Goal: Information Seeking & Learning: Find specific fact

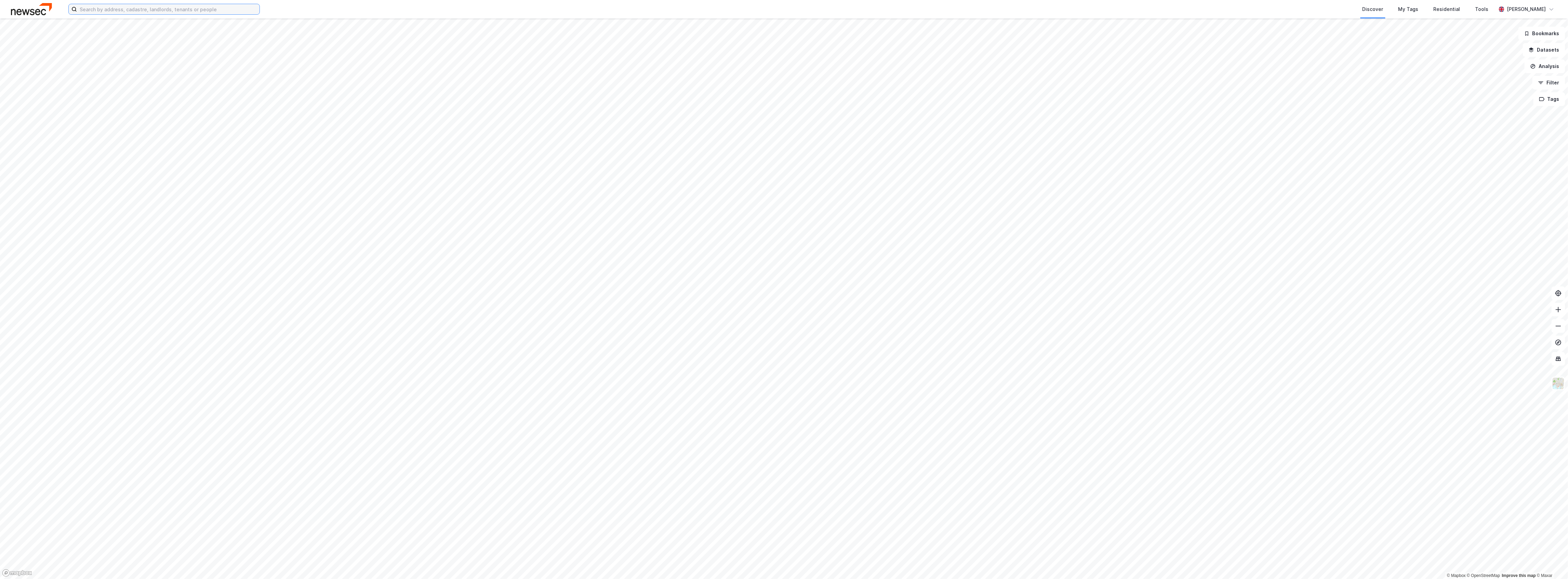
click at [178, 12] on input at bounding box center [168, 9] width 183 height 10
paste input "Scandinaviegaarden"
type input "Scandinaviegaarden"
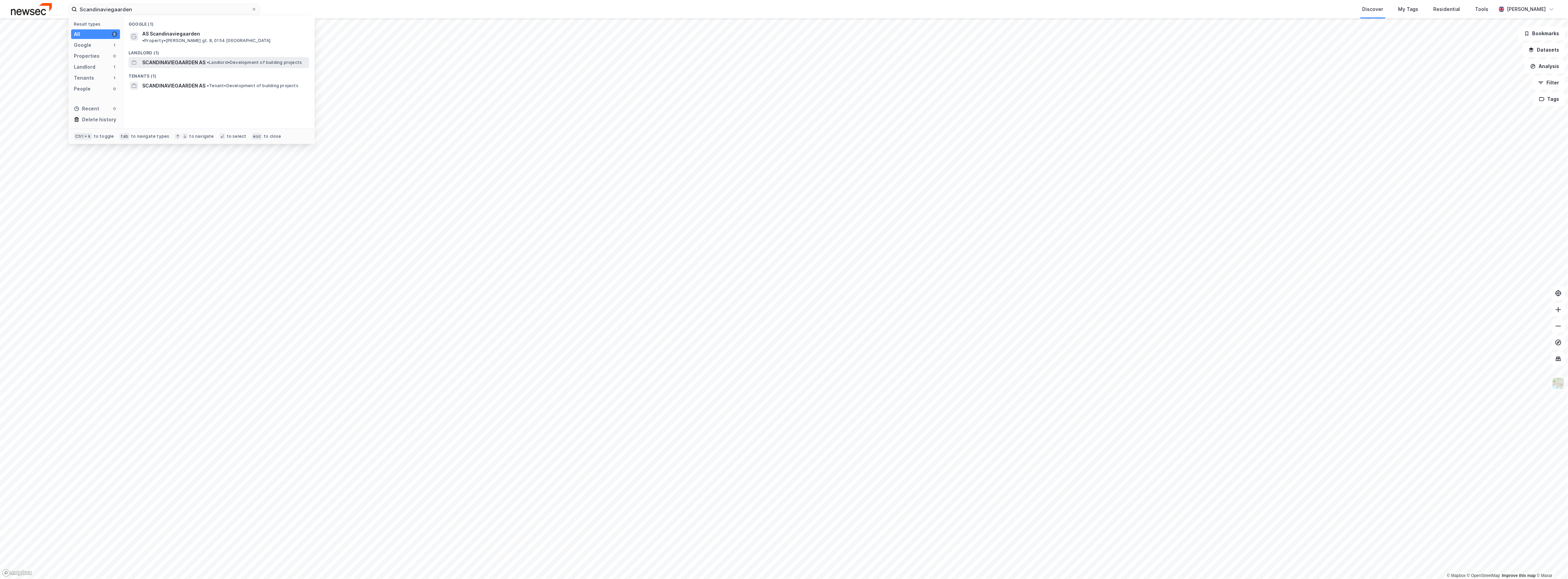
click at [177, 58] on span "SCANDINAVIEGAARDEN AS" at bounding box center [174, 62] width 63 height 8
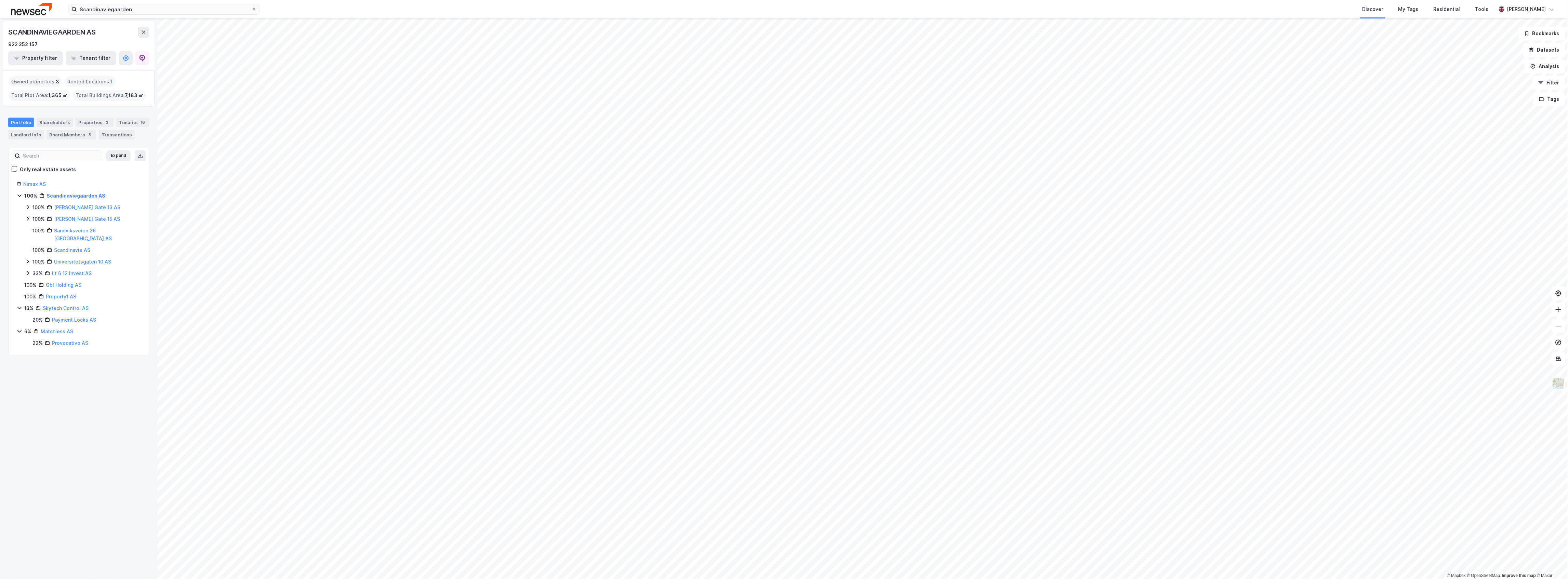
click at [122, 194] on div "100% Scandinaviegaarden AS" at bounding box center [82, 195] width 116 height 8
click at [121, 192] on div "Nimax AS 100% Scandinaviegaarden AS 100% Gbl Holding AS 100% Property1 AS 13% S…" at bounding box center [79, 224] width 124 height 89
click at [38, 186] on link "Nimax AS" at bounding box center [34, 184] width 23 height 6
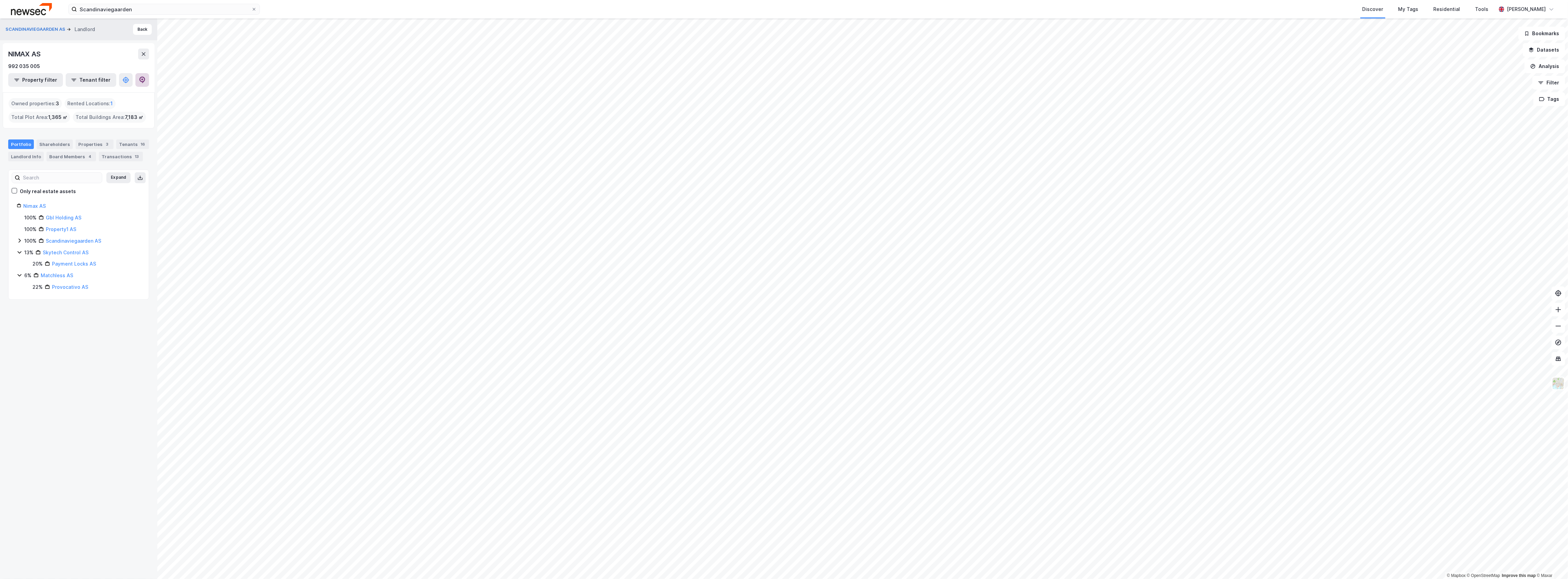
click at [145, 86] on button at bounding box center [142, 80] width 13 height 13
